Goal: Find specific page/section: Find specific page/section

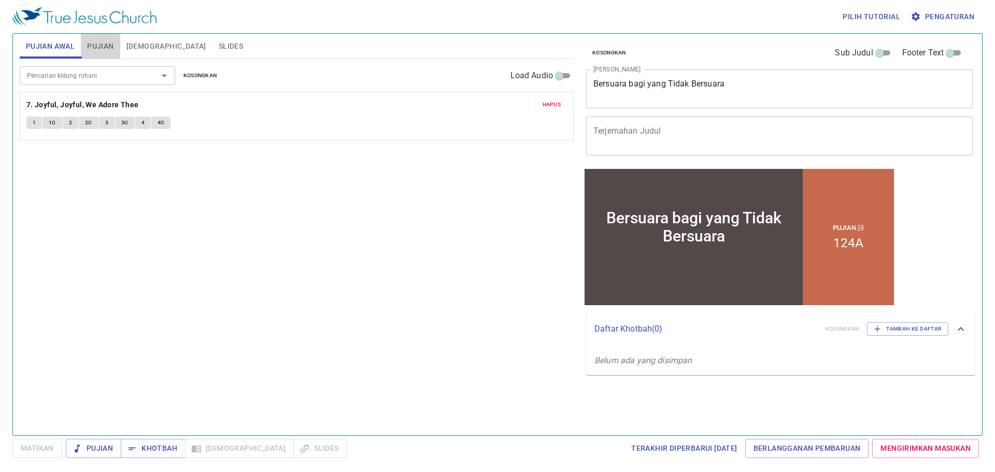
click at [106, 53] on button "Pujian" at bounding box center [100, 46] width 39 height 25
click at [71, 100] on b "124A. The Better Land" at bounding box center [65, 104] width 78 height 13
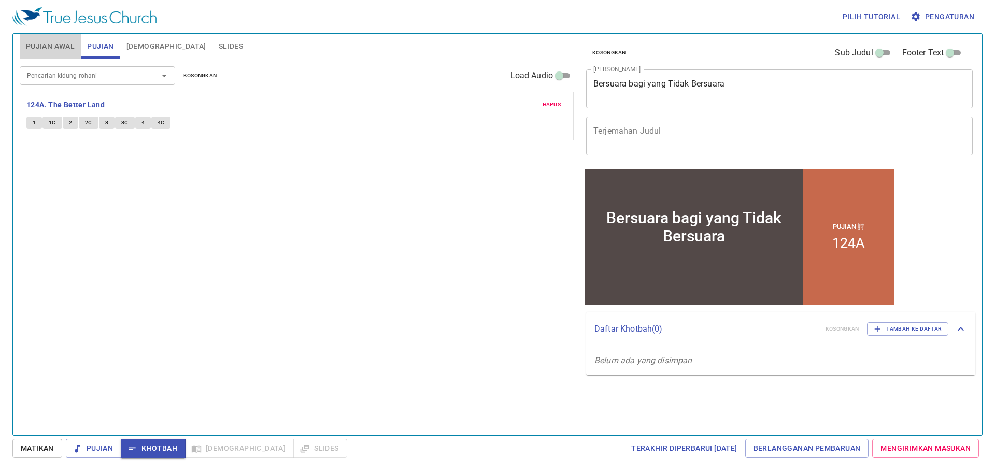
click at [58, 42] on span "Pujian Awal" at bounding box center [50, 46] width 49 height 13
click at [107, 44] on span "Pujian" at bounding box center [100, 46] width 26 height 13
click at [79, 101] on b "124A. The Better Land" at bounding box center [65, 104] width 78 height 13
drag, startPoint x: 31, startPoint y: 129, endPoint x: 35, endPoint y: 122, distance: 7.9
click at [35, 122] on div "Hapus 124A. The Better Land 1 1C 2 2C 3 3C 4 4C" at bounding box center [297, 116] width 554 height 49
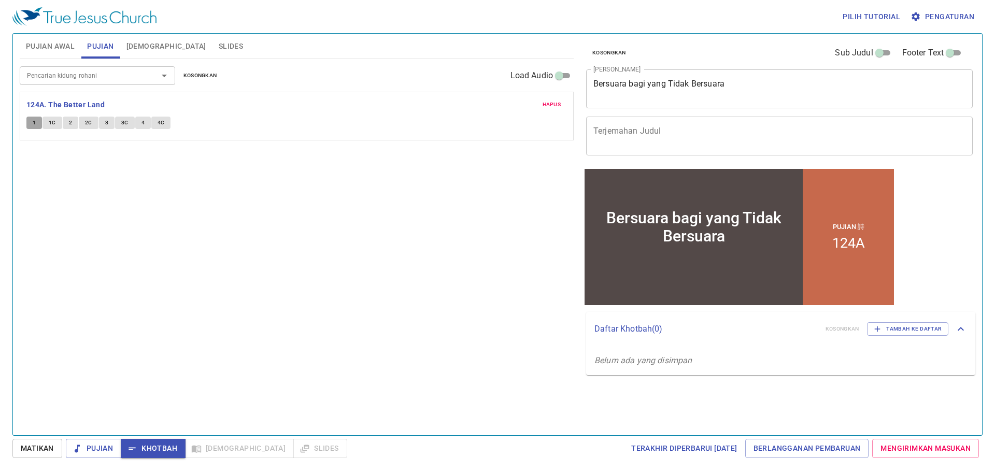
click at [35, 122] on span "1" at bounding box center [34, 122] width 3 height 9
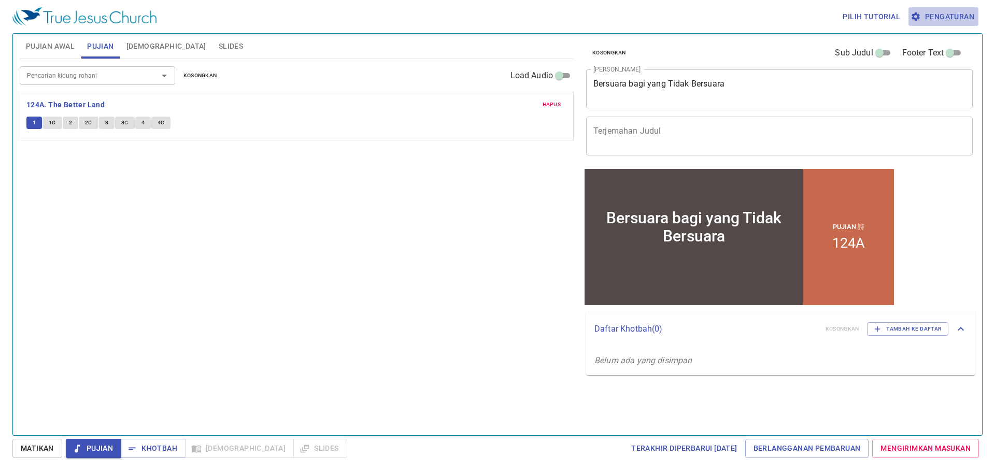
click at [945, 15] on span "Pengaturan" at bounding box center [943, 16] width 62 height 13
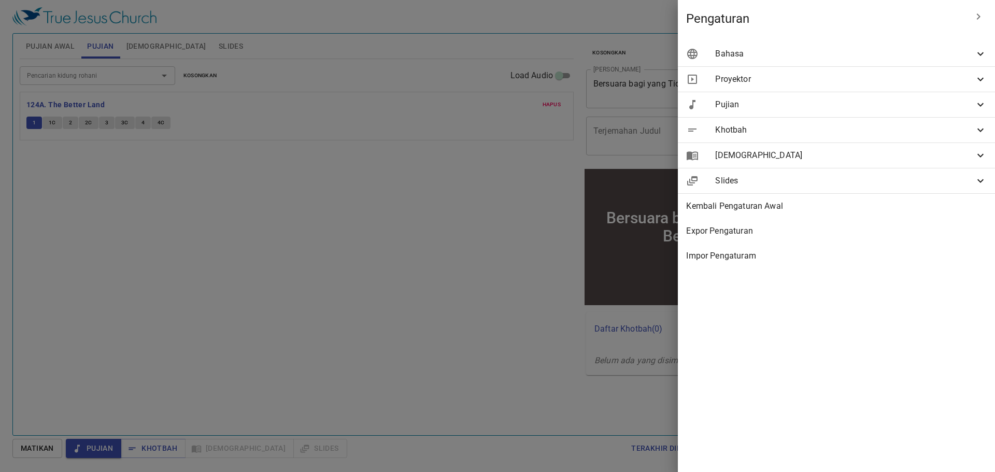
click at [852, 48] on span "Bahasa" at bounding box center [844, 54] width 259 height 12
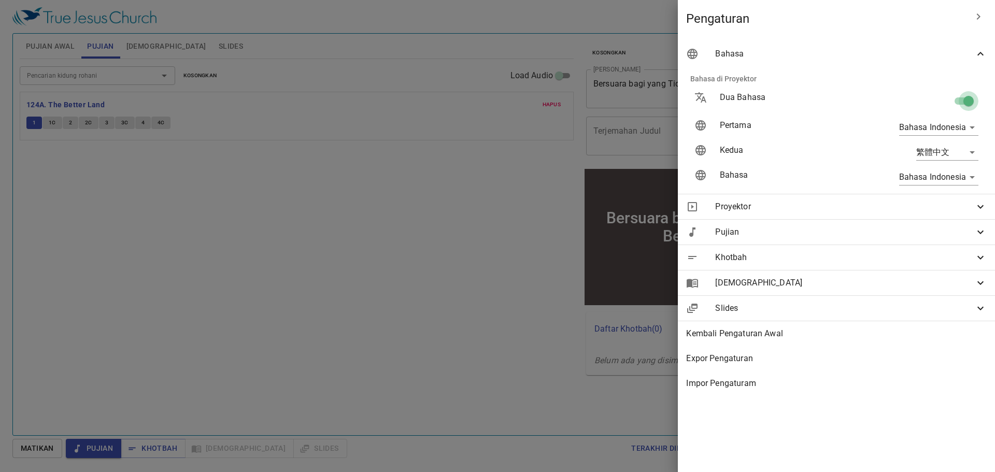
click at [964, 98] on input "checkbox" at bounding box center [968, 103] width 59 height 20
checkbox input "false"
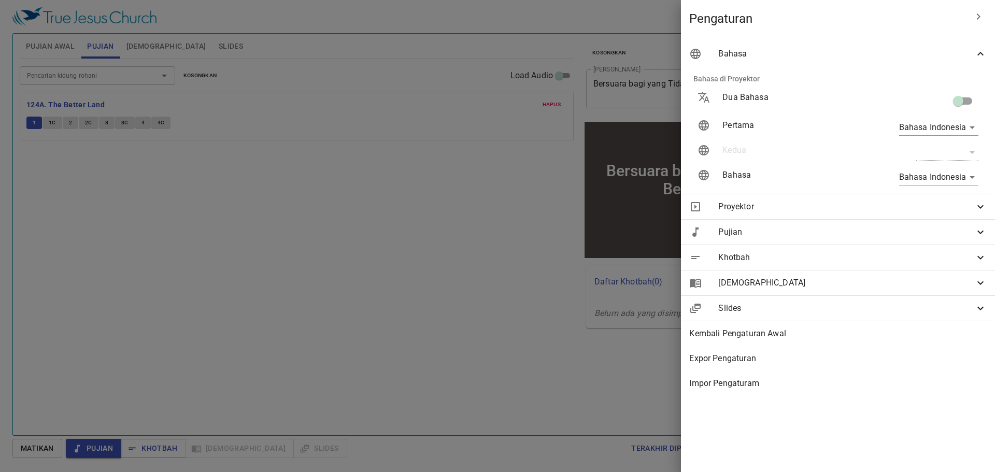
click at [621, 107] on div at bounding box center [497, 236] width 995 height 472
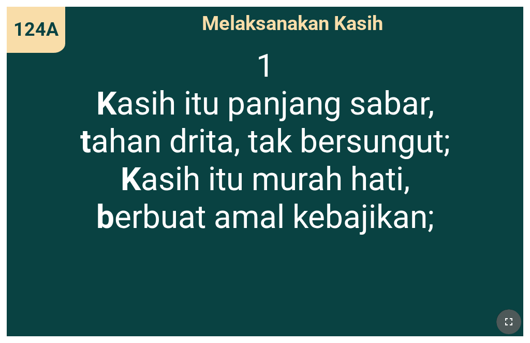
click at [414, 317] on icon "button" at bounding box center [509, 321] width 12 height 12
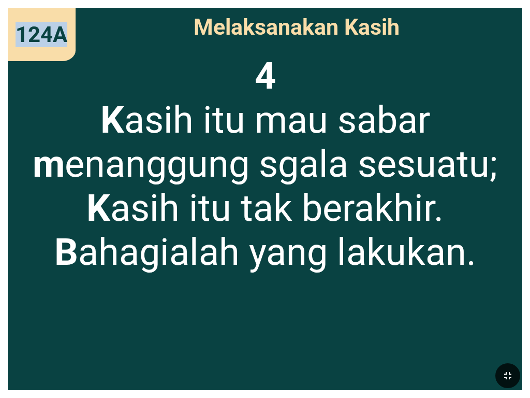
drag, startPoint x: 7, startPoint y: 15, endPoint x: -7, endPoint y: 8, distance: 15.5
click at [0, 0] on html "Bersuara bagi yang Tidak Bersuara Bersuara bagi yang Tidak Bersuara Pujian 124A…" at bounding box center [265, 0] width 530 height 0
